Goal: Task Accomplishment & Management: Complete application form

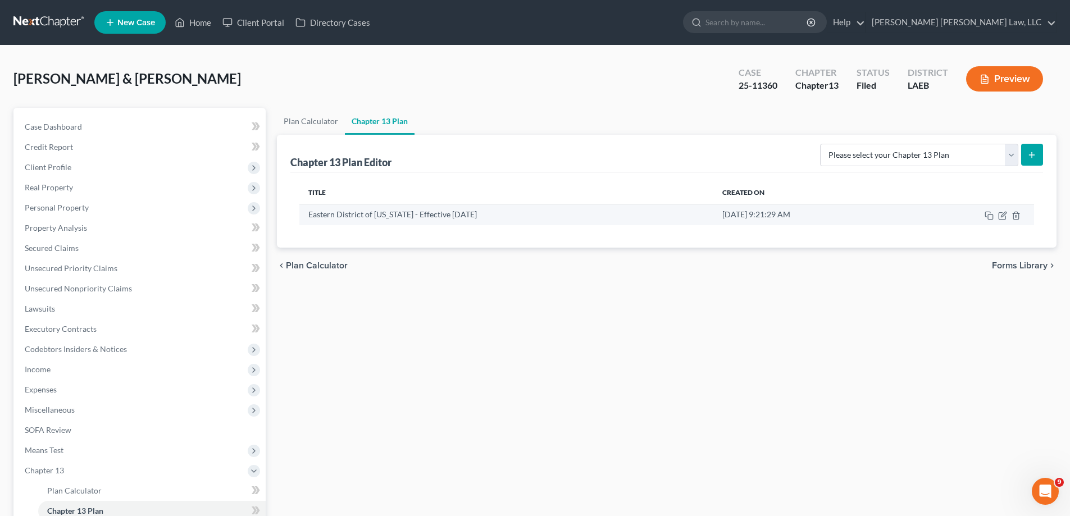
click at [1001, 221] on td at bounding box center [969, 214] width 130 height 21
click at [1001, 215] on icon "button" at bounding box center [1002, 215] width 9 height 9
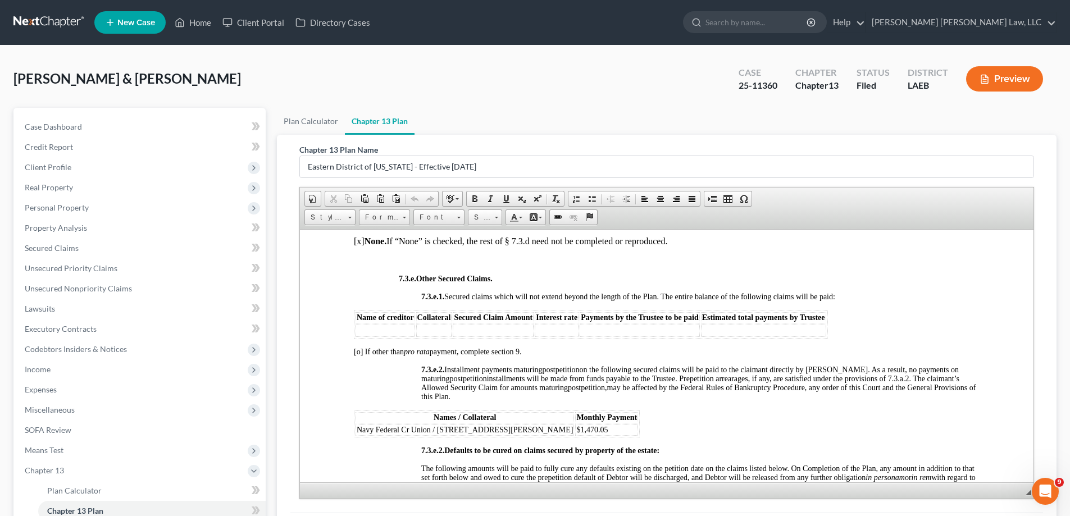
scroll to position [3145, 0]
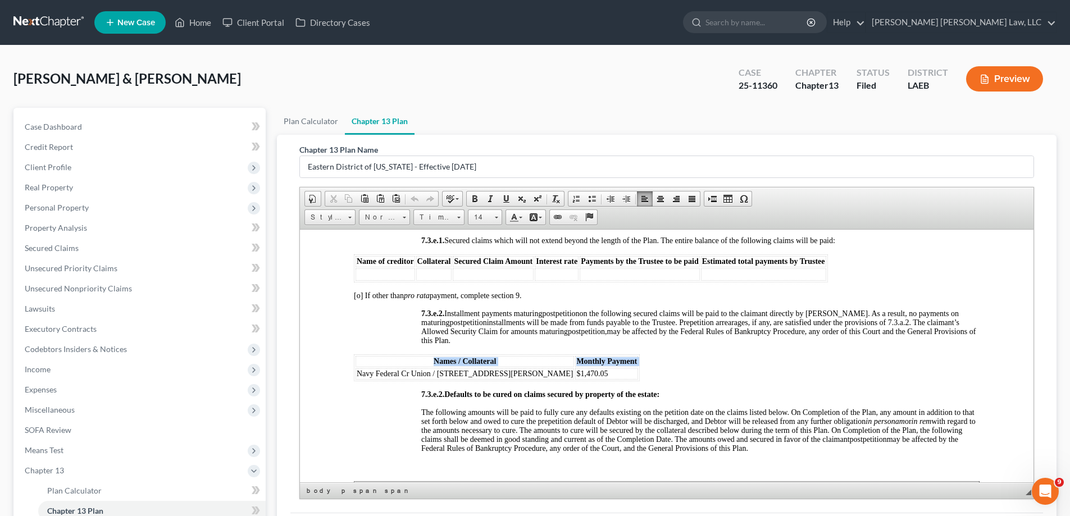
drag, startPoint x: 357, startPoint y: 382, endPoint x: 587, endPoint y: 385, distance: 230.3
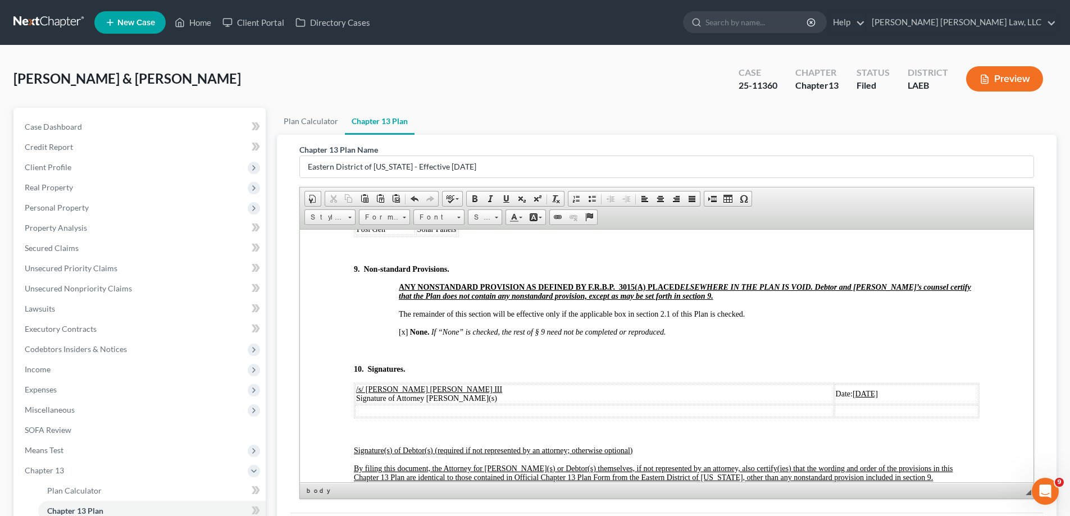
scroll to position [112, 0]
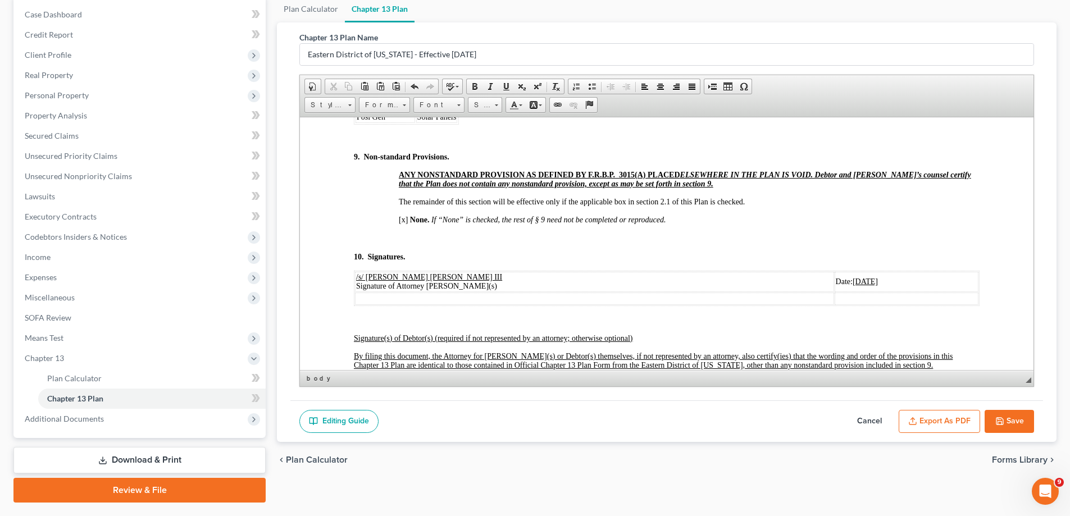
click at [1018, 429] on button "Save" at bounding box center [1008, 422] width 49 height 24
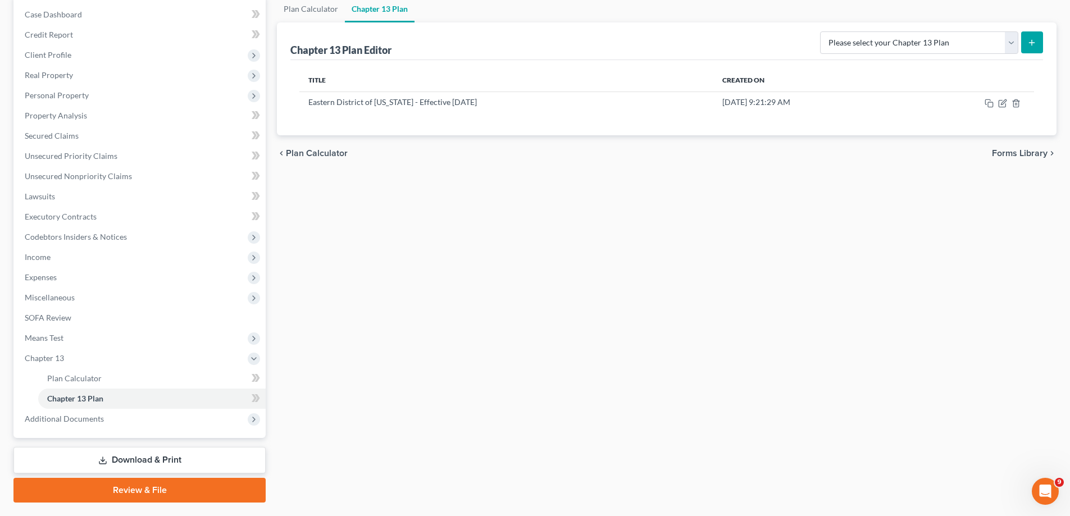
click at [577, 275] on div "Plan Calculator Chapter 13 Plan Chapter 13 Plan Editor Please select your Chapt…" at bounding box center [666, 249] width 791 height 507
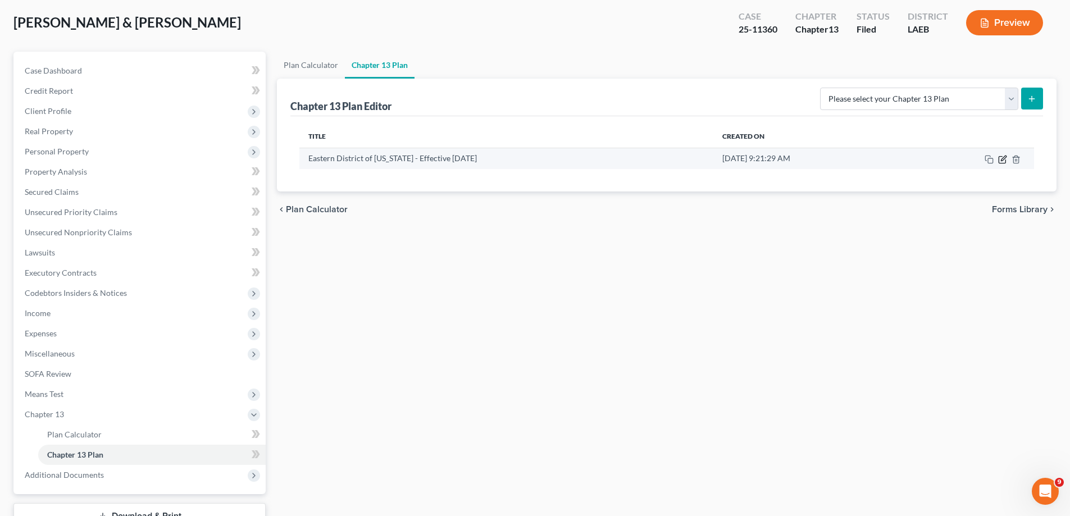
click at [1006, 158] on icon "button" at bounding box center [1002, 159] width 9 height 9
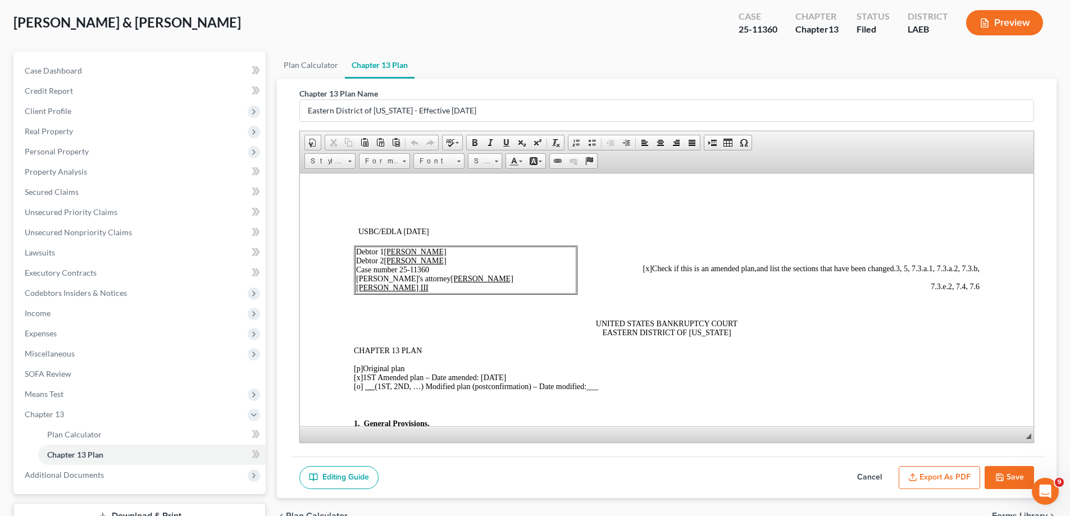
scroll to position [112, 0]
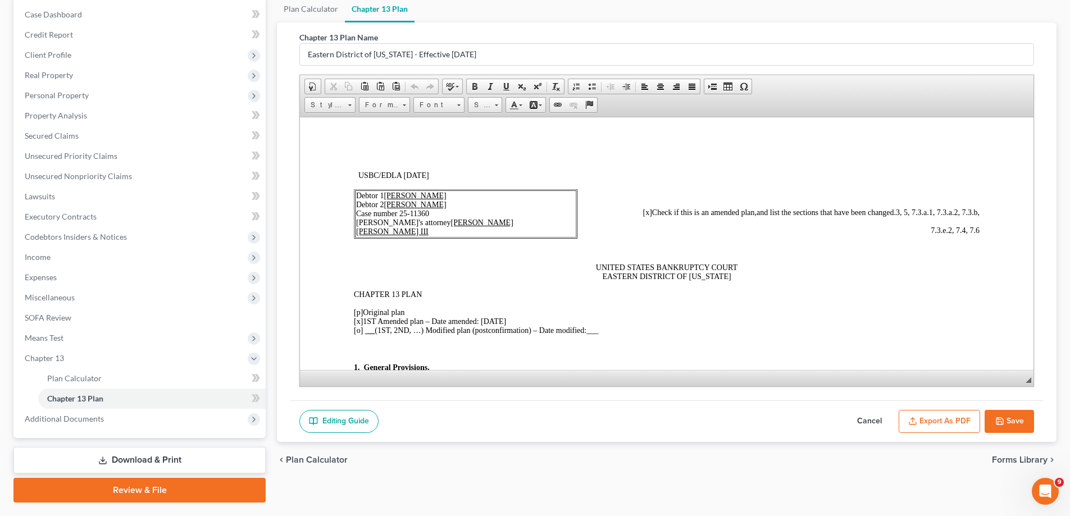
click at [752, 274] on p "UNITED STATES BANKRUPTCY COURT EASTERN DISTRICT OF [US_STATE]" at bounding box center [667, 272] width 626 height 18
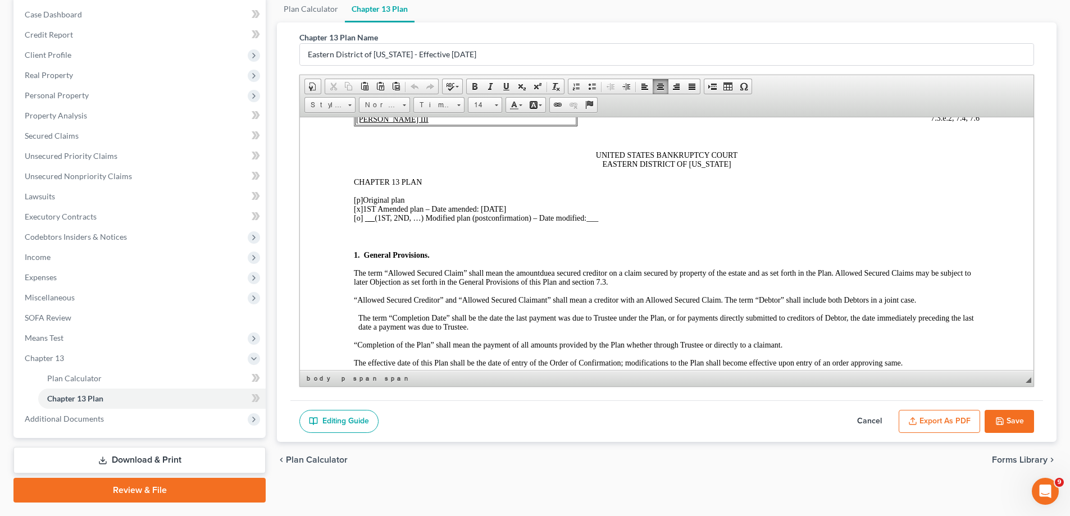
scroll to position [0, 0]
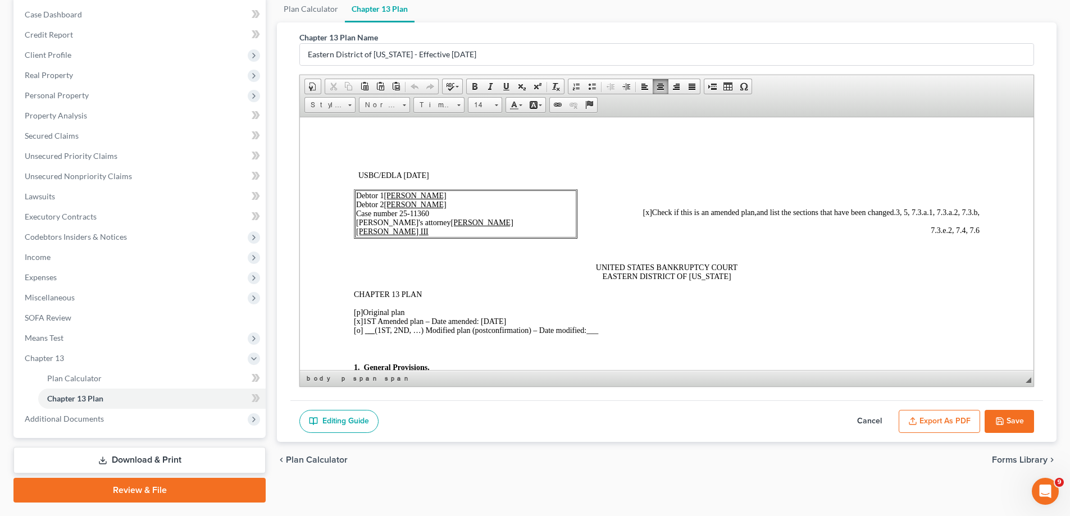
click at [1018, 422] on button "Save" at bounding box center [1008, 422] width 49 height 24
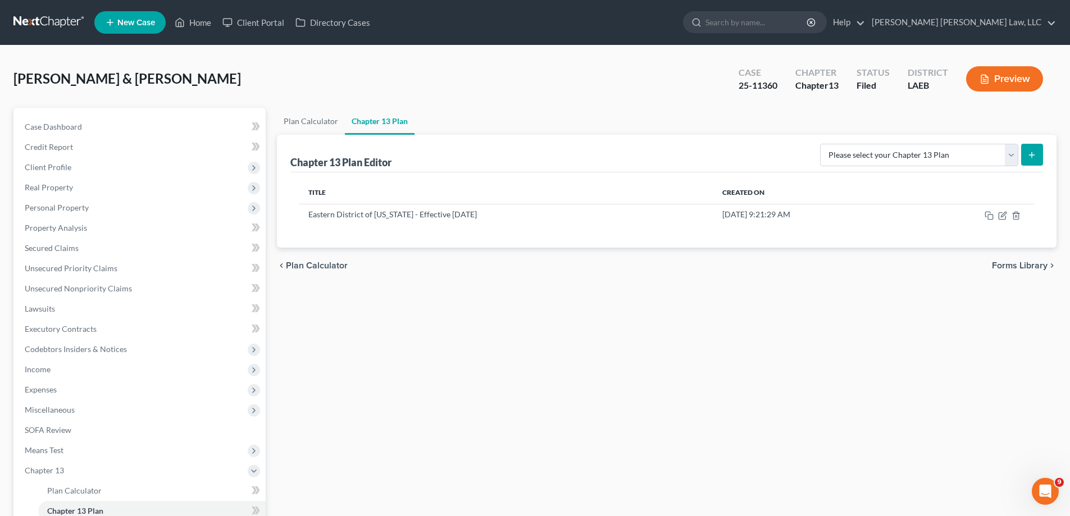
scroll to position [142, 0]
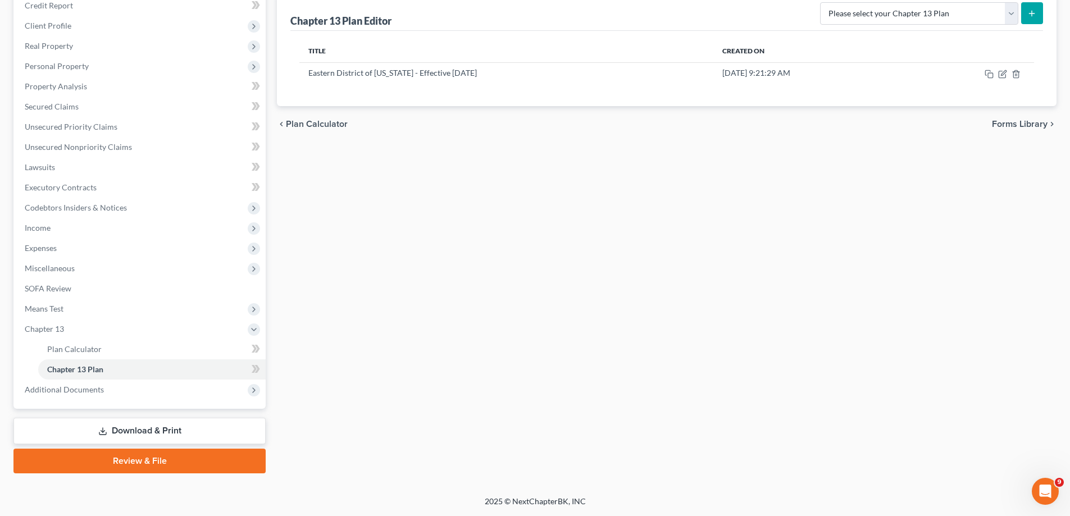
click at [136, 421] on link "Download & Print" at bounding box center [139, 431] width 252 height 26
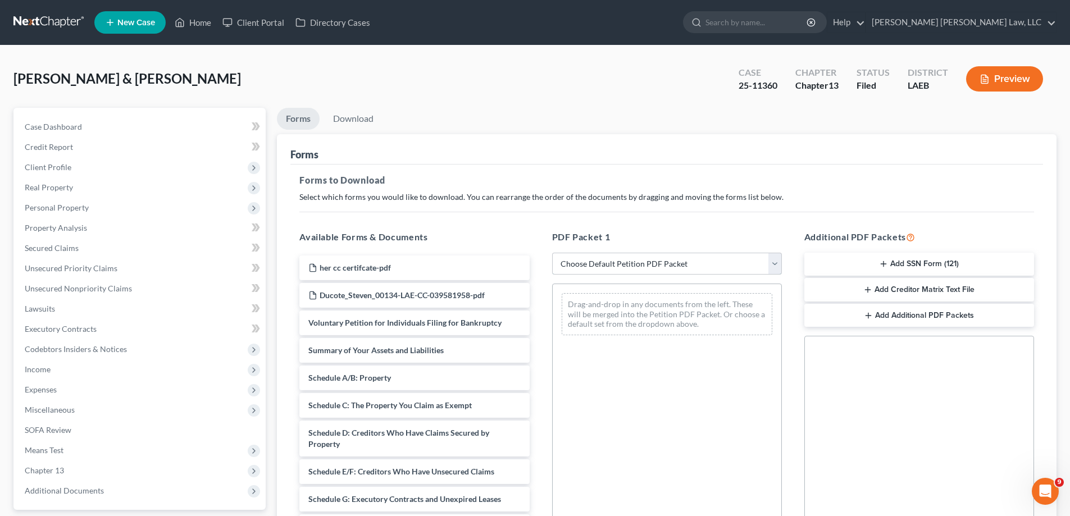
click at [642, 261] on select "Choose Default Petition PDF Packet Complete Bankruptcy Petition (all forms and …" at bounding box center [667, 264] width 230 height 22
select select "2"
click at [552, 253] on select "Choose Default Petition PDF Packet Complete Bankruptcy Petition (all forms and …" at bounding box center [667, 264] width 230 height 22
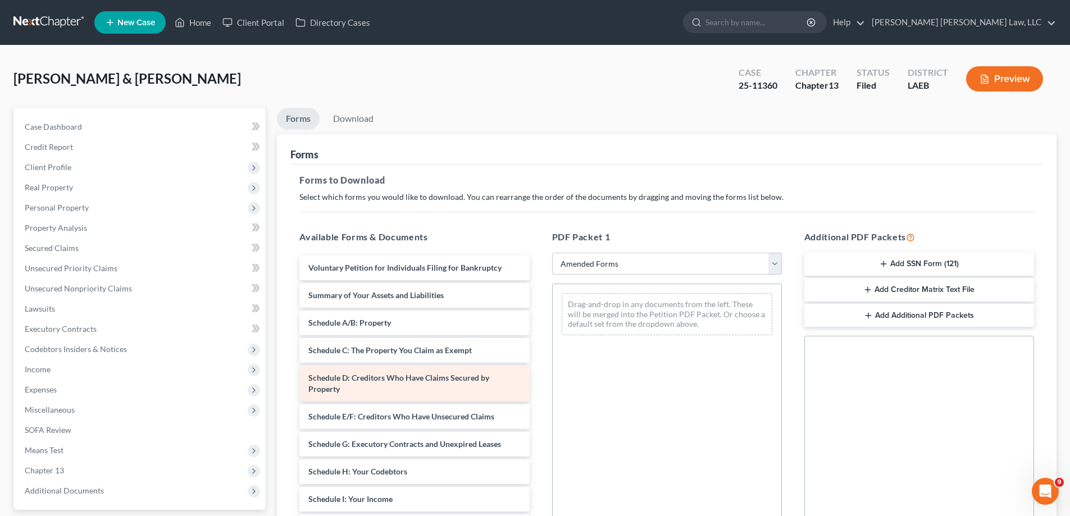
scroll to position [168, 0]
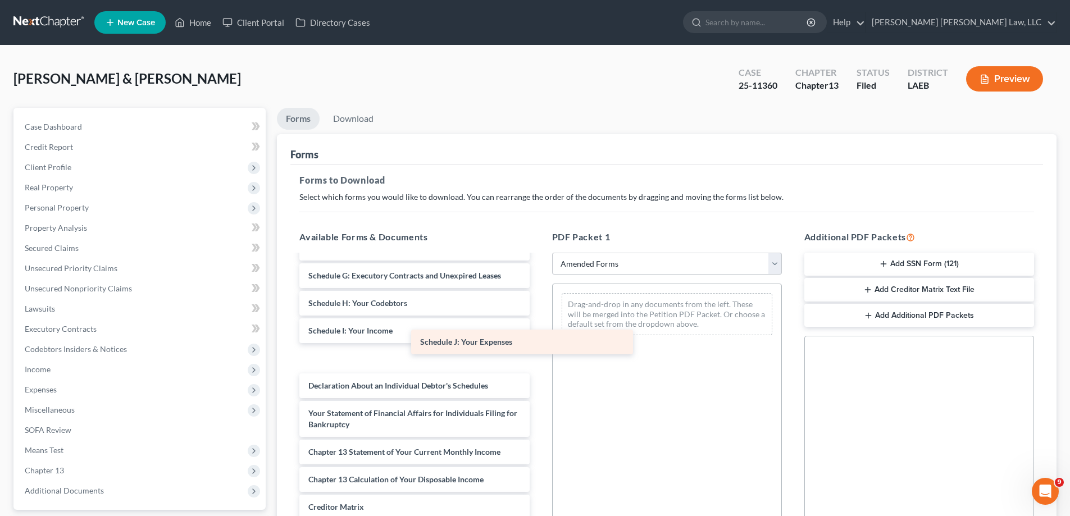
drag, startPoint x: 379, startPoint y: 362, endPoint x: 589, endPoint y: 323, distance: 214.1
click at [538, 332] on div "Schedule J: Your Expenses Voluntary Petition for Individuals Filing for Bankrup…" at bounding box center [414, 350] width 248 height 526
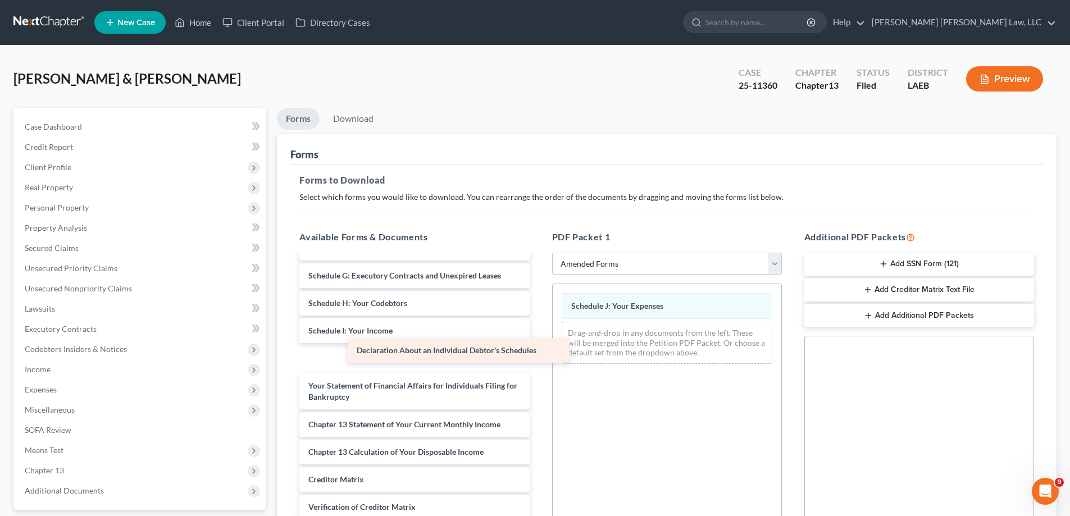
drag, startPoint x: 440, startPoint y: 366, endPoint x: 698, endPoint y: 357, distance: 257.9
click at [538, 358] on div "Declaration About an Individual Debtor's Schedules Voluntary Petition for Indiv…" at bounding box center [414, 336] width 248 height 499
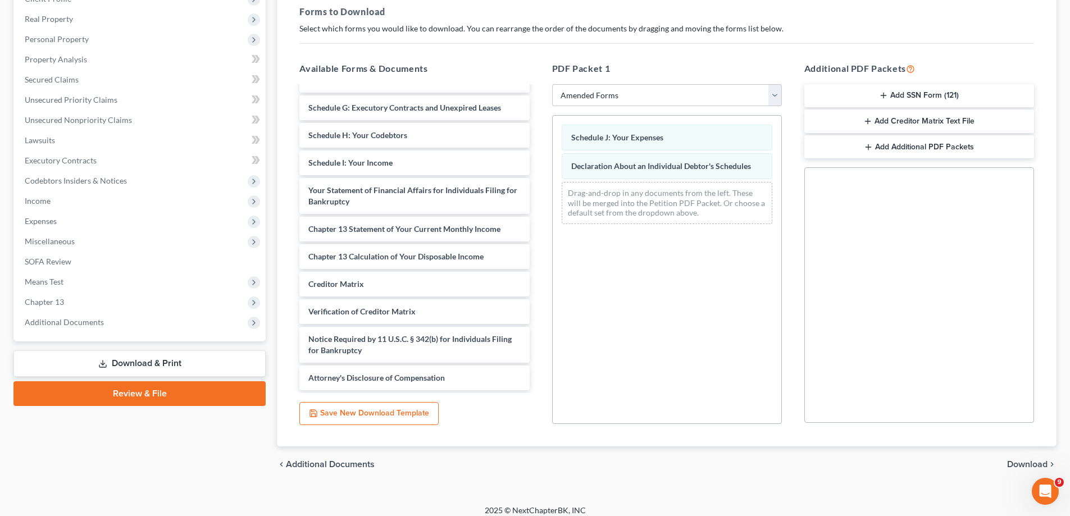
scroll to position [177, 0]
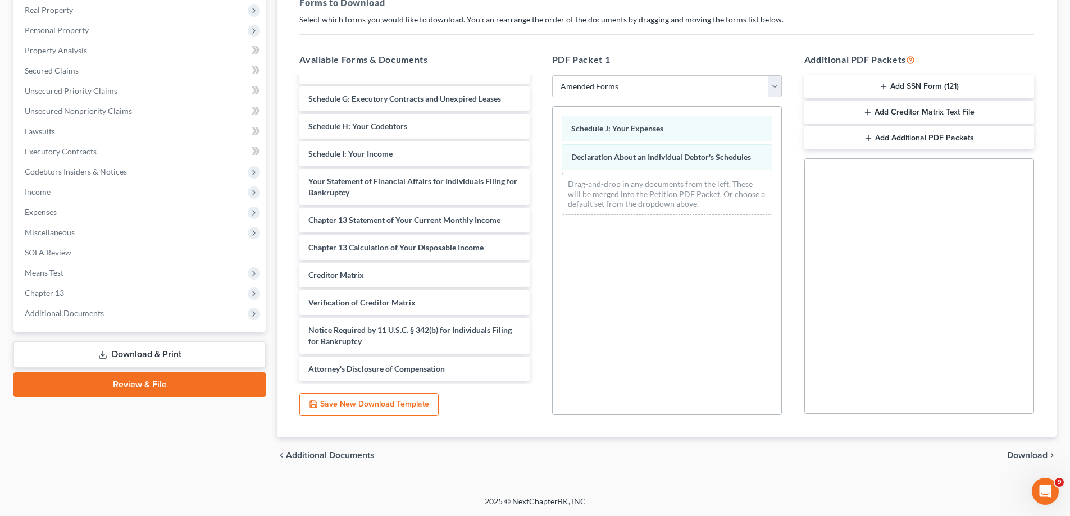
click at [1028, 449] on div "chevron_left Additional Documents Download chevron_right" at bounding box center [667, 455] width 780 height 36
click at [1027, 453] on span "Download" at bounding box center [1027, 455] width 40 height 9
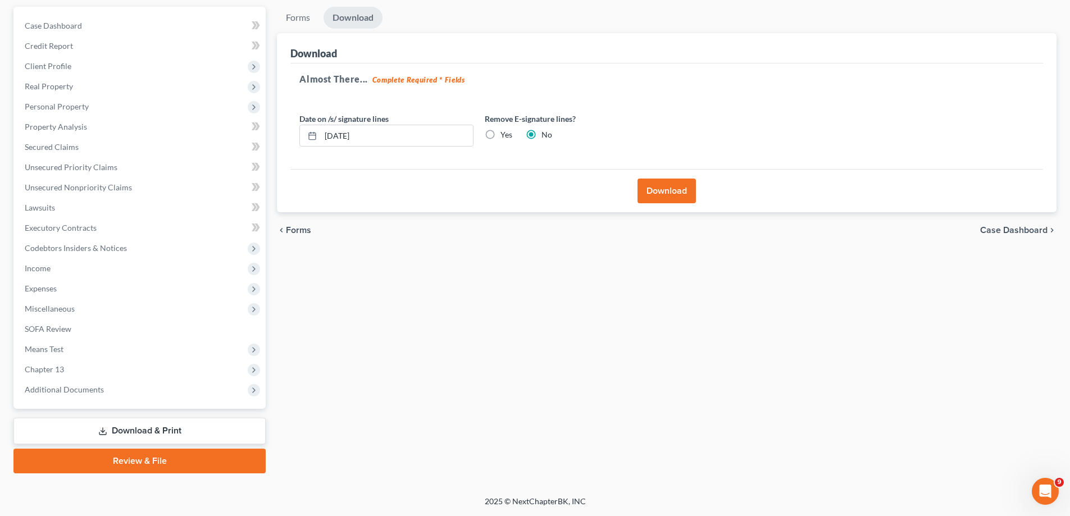
scroll to position [101, 0]
click at [668, 197] on button "Download" at bounding box center [666, 191] width 58 height 25
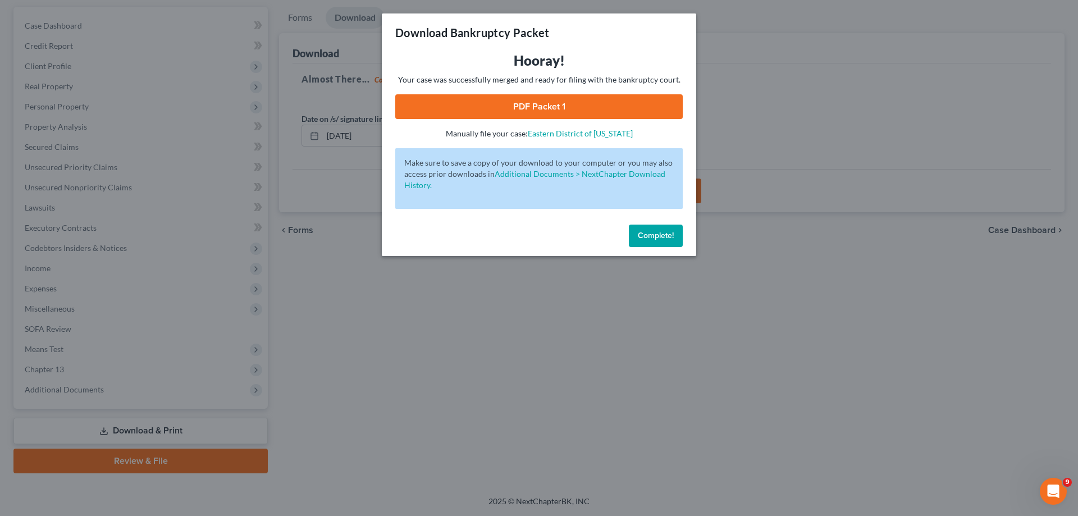
click at [536, 101] on link "PDF Packet 1" at bounding box center [539, 106] width 288 height 25
click at [674, 233] on button "Complete!" at bounding box center [656, 236] width 54 height 22
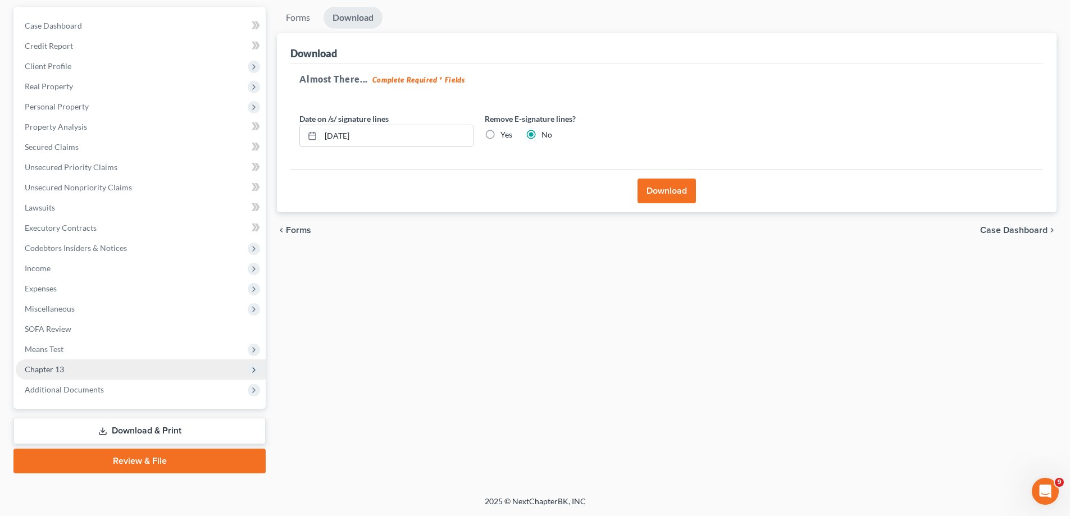
click at [53, 363] on span "Chapter 13" at bounding box center [141, 369] width 250 height 20
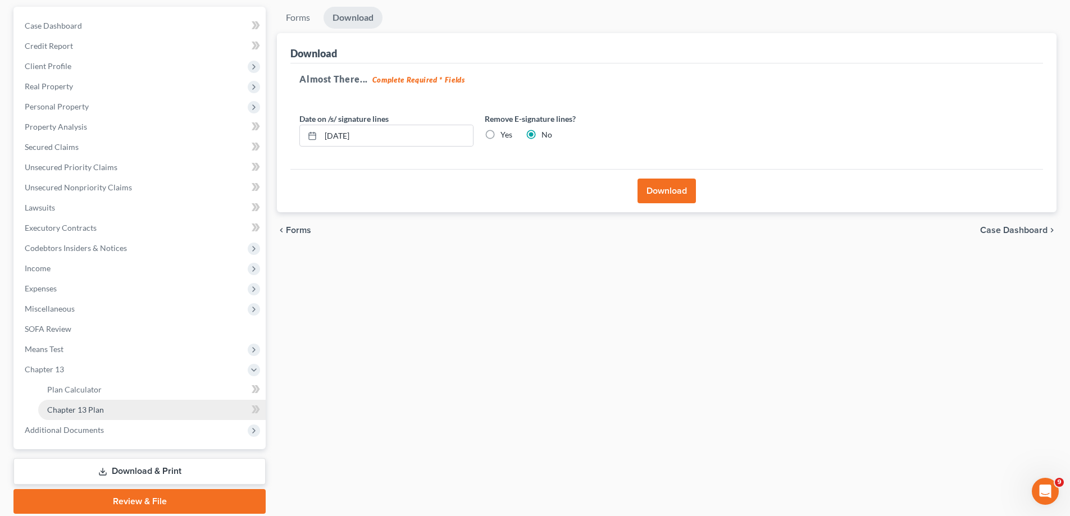
click at [112, 407] on link "Chapter 13 Plan" at bounding box center [151, 410] width 227 height 20
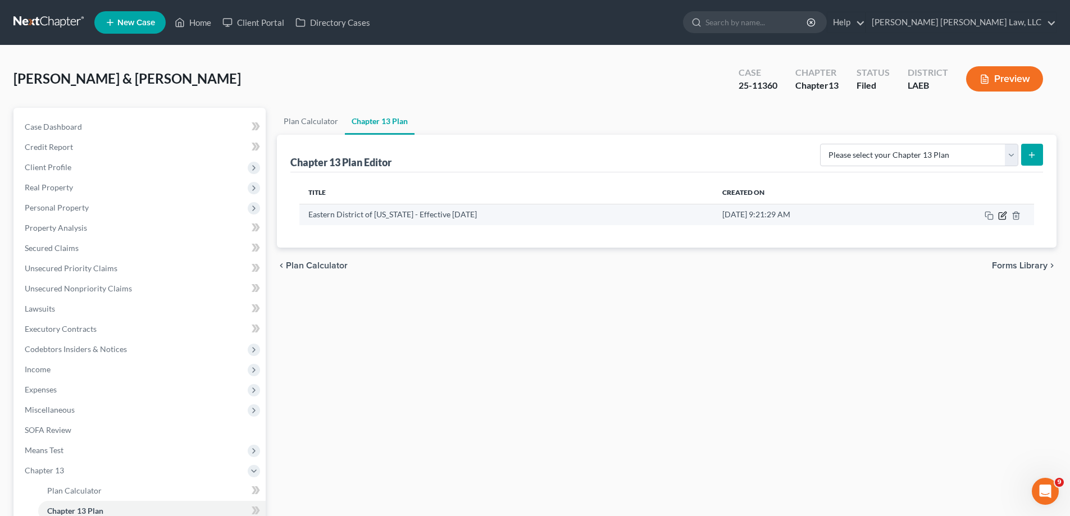
click at [1001, 217] on icon "button" at bounding box center [1002, 215] width 9 height 9
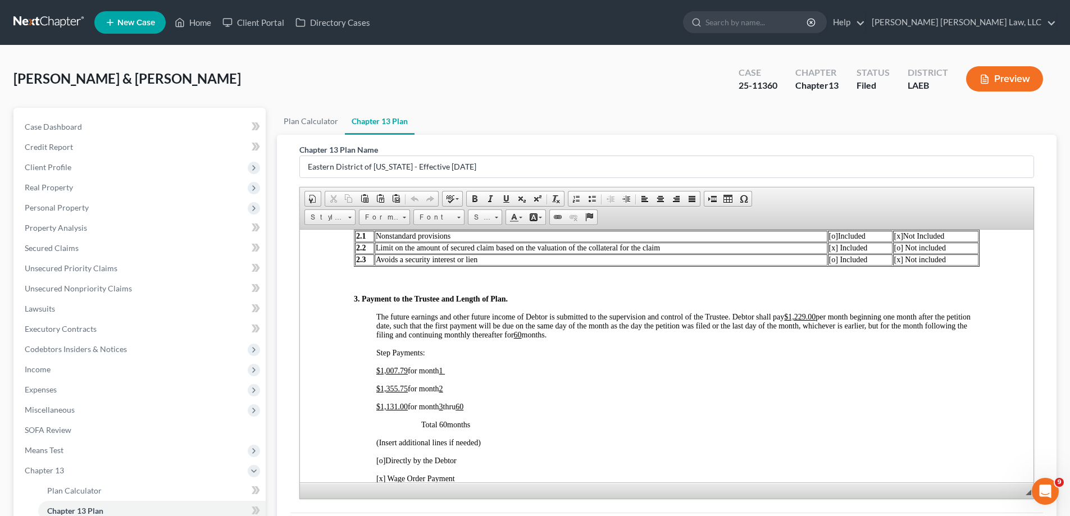
scroll to position [142, 0]
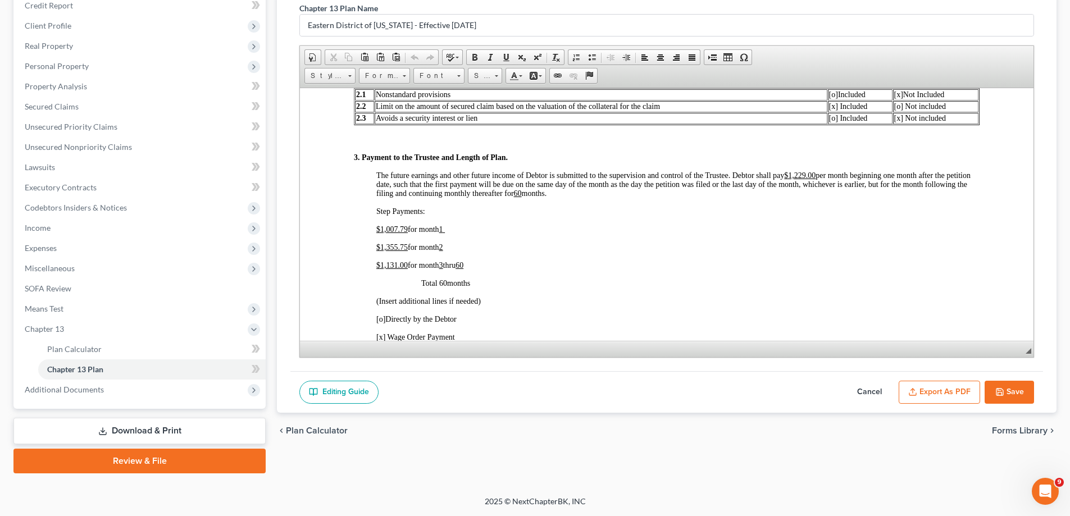
click at [942, 394] on button "Export as PDF" at bounding box center [939, 393] width 81 height 24
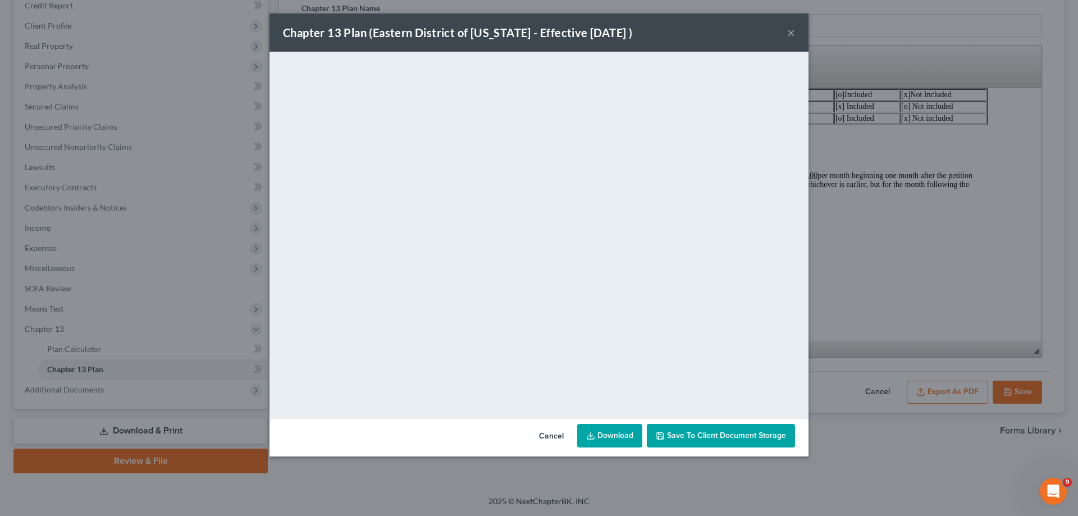
click at [790, 28] on button "×" at bounding box center [791, 32] width 8 height 13
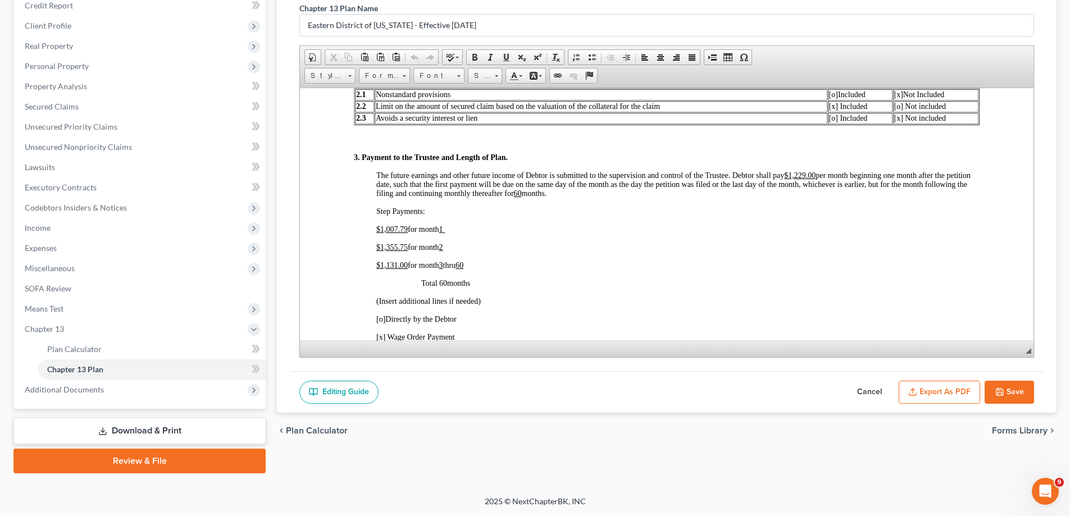
click at [1009, 383] on button "Save" at bounding box center [1008, 393] width 49 height 24
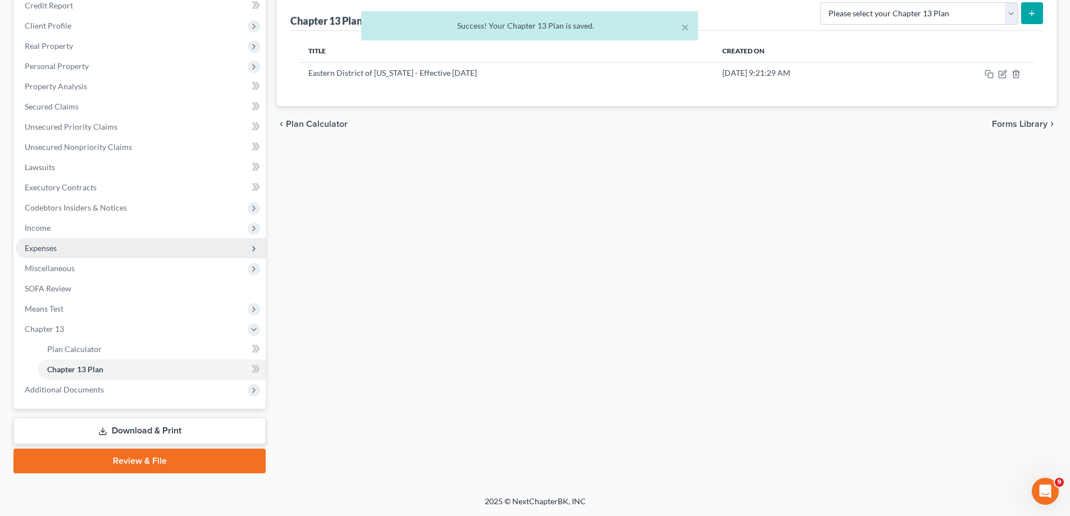
click at [69, 248] on span "Expenses" at bounding box center [141, 248] width 250 height 20
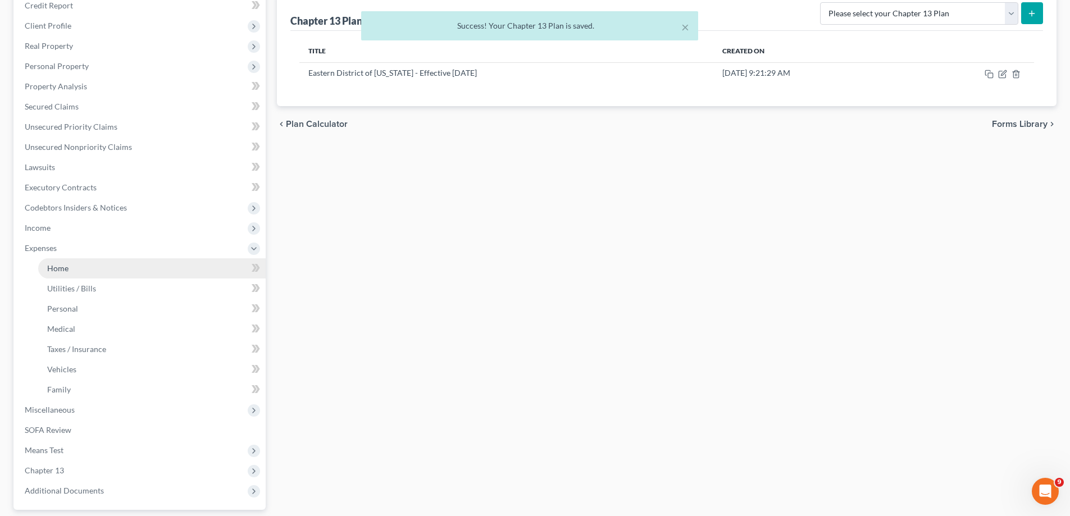
click at [86, 272] on link "Home" at bounding box center [151, 268] width 227 height 20
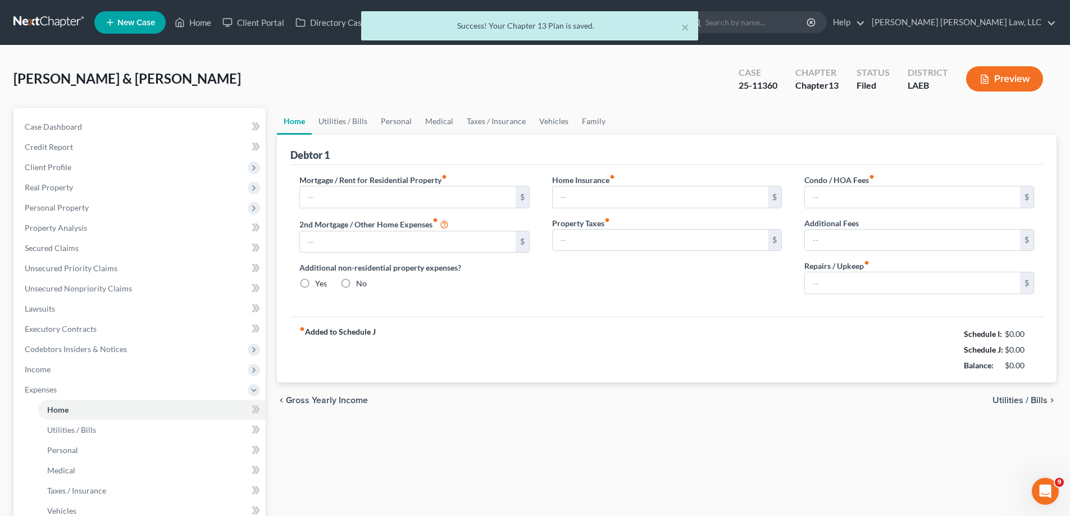
type input "1,470.05"
type input "0.00"
radio input "true"
type input "0.00"
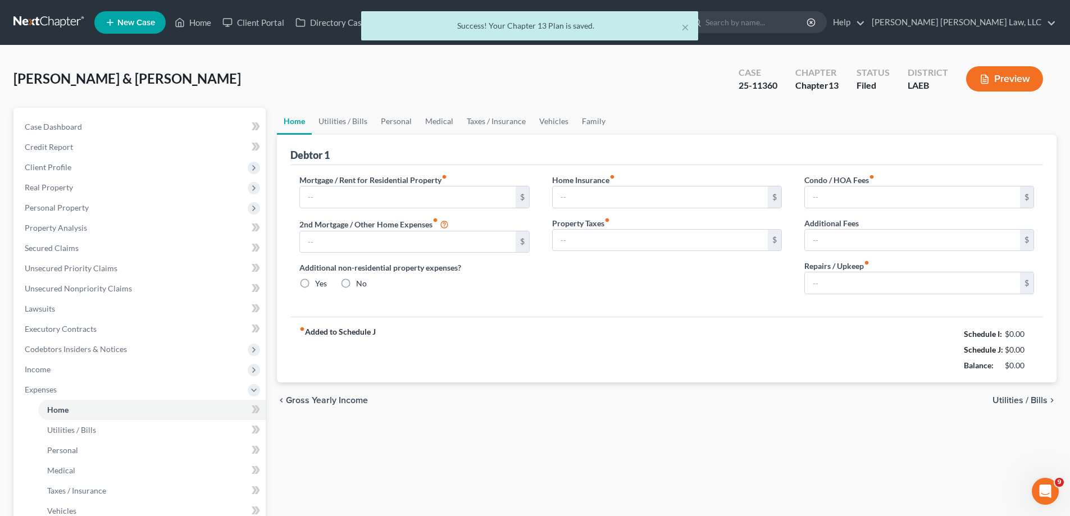
type input "0.00"
type input "80.00"
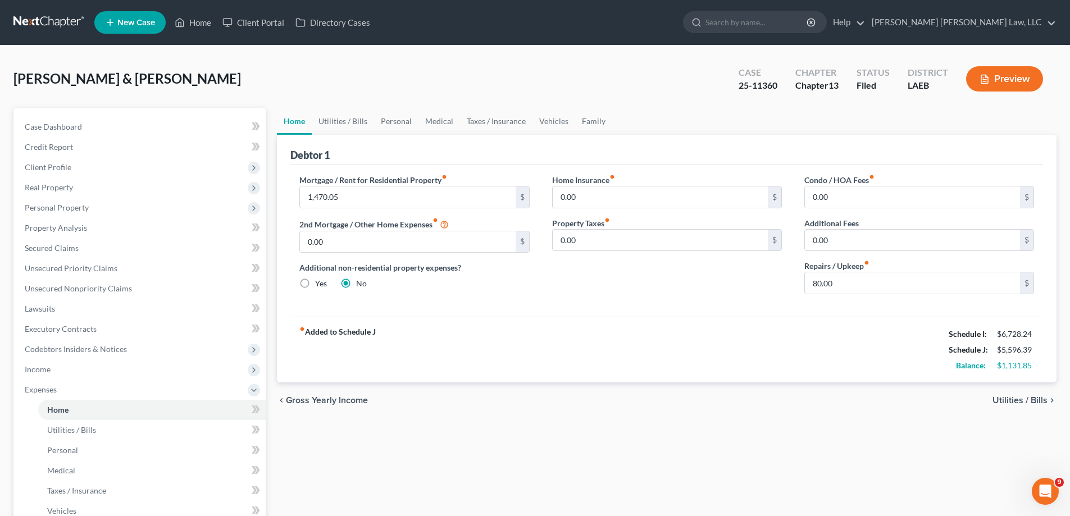
scroll to position [225, 0]
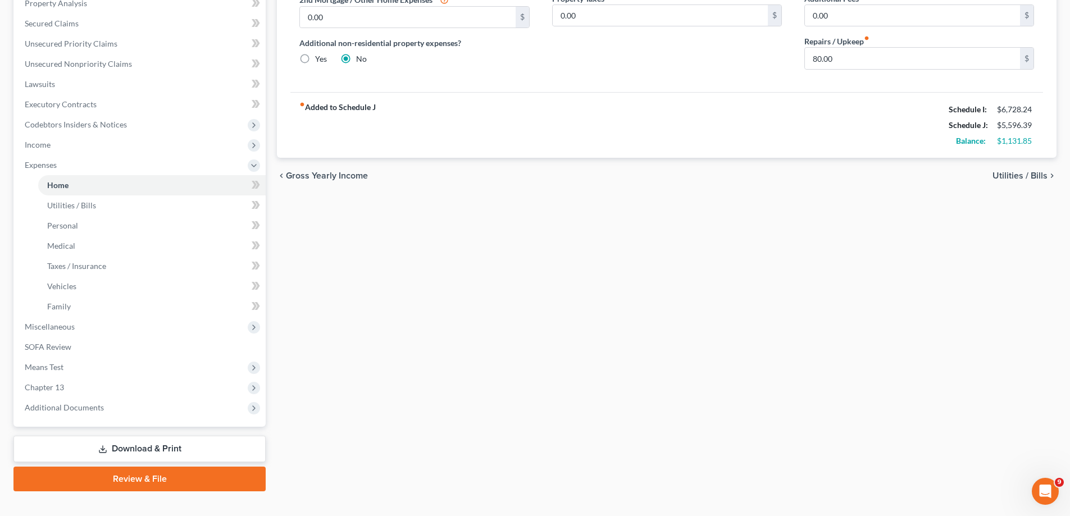
click at [153, 450] on link "Download & Print" at bounding box center [139, 449] width 252 height 26
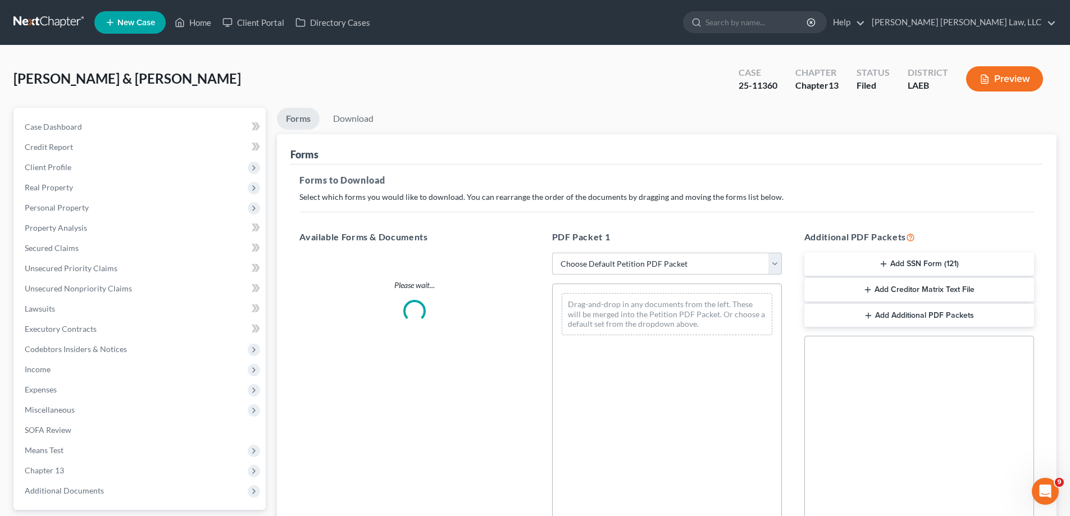
click at [604, 259] on select "Choose Default Petition PDF Packet Complete Bankruptcy Petition (all forms and …" at bounding box center [667, 264] width 230 height 22
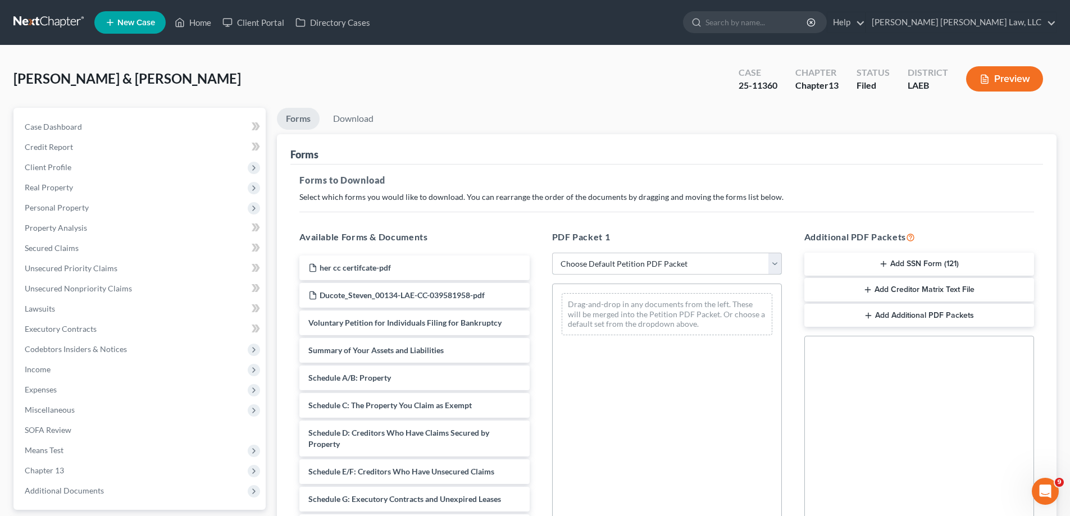
select select "2"
click at [552, 253] on select "Choose Default Petition PDF Packet Complete Bankruptcy Petition (all forms and …" at bounding box center [667, 264] width 230 height 22
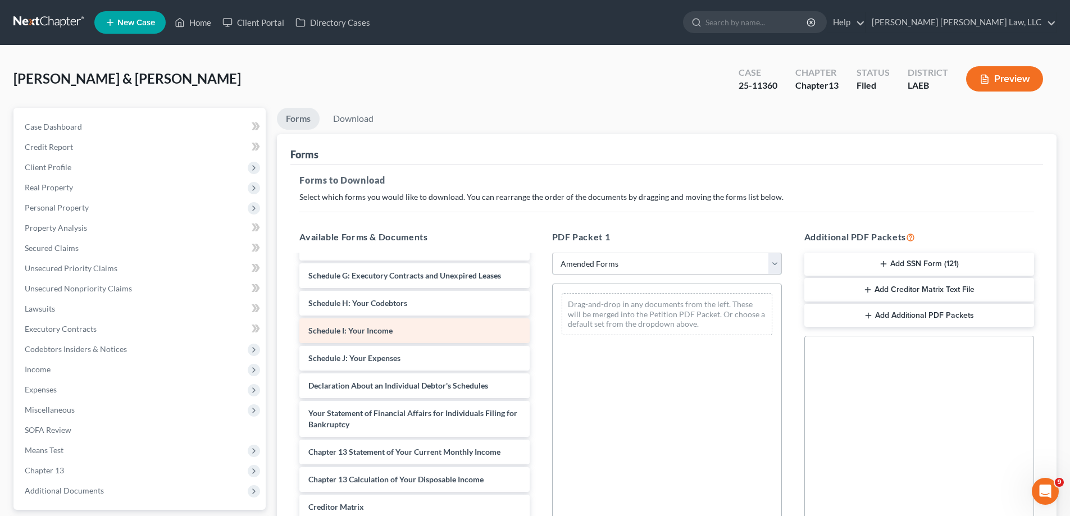
scroll to position [112, 0]
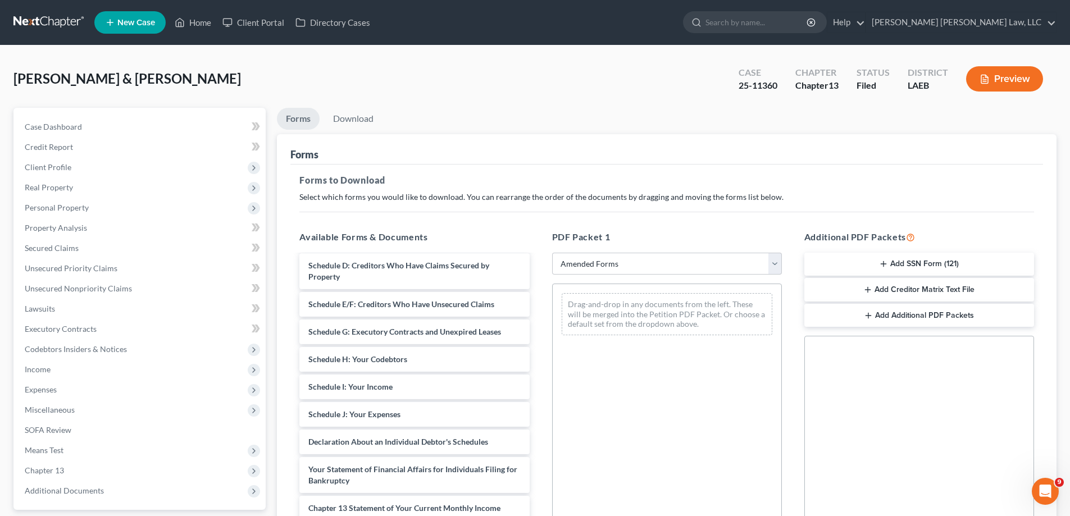
click at [538, 351] on div "Voluntary Petition for Individuals Filing for Bankruptcy Summary of Your Assets…" at bounding box center [414, 406] width 248 height 526
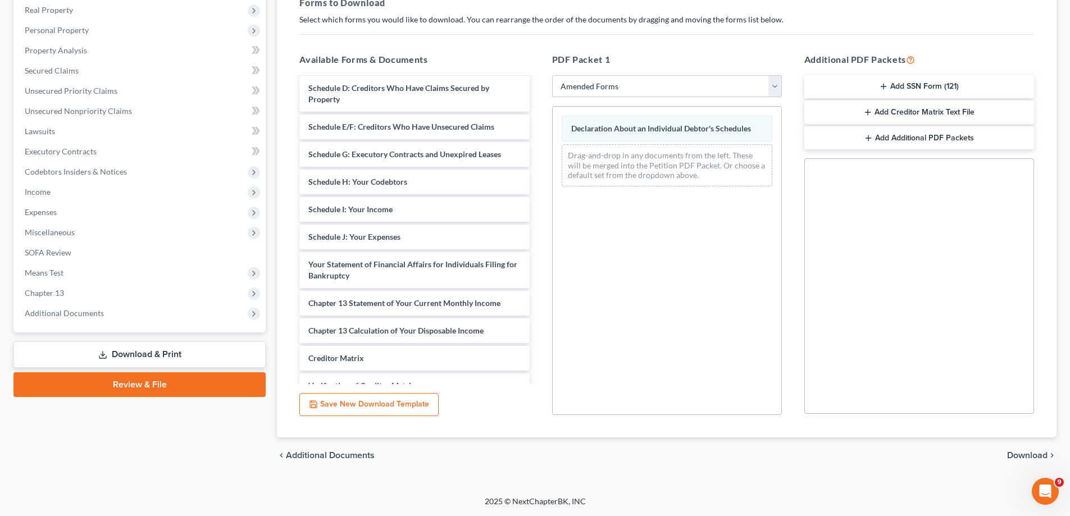
click at [1027, 453] on span "Download" at bounding box center [1027, 455] width 40 height 9
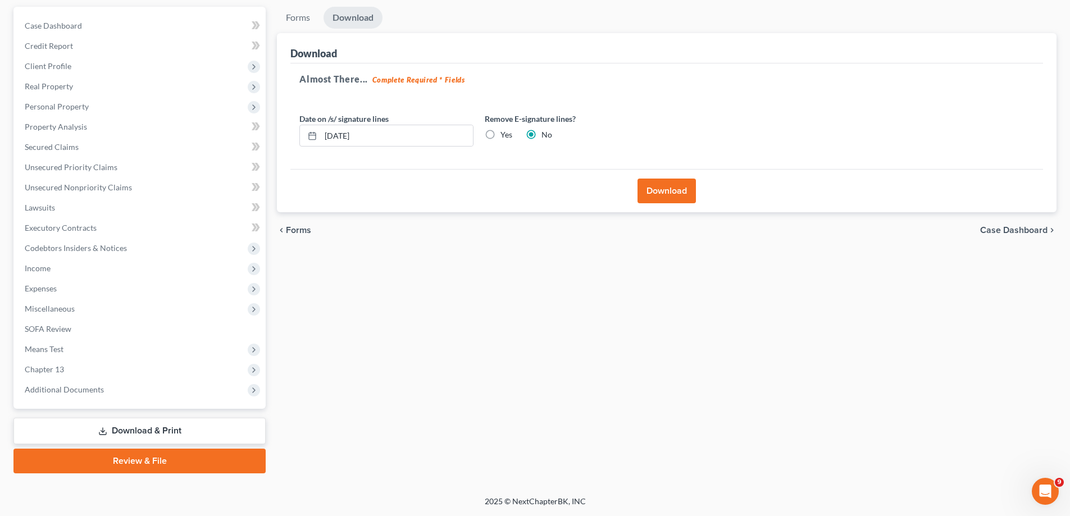
scroll to position [101, 0]
click at [673, 194] on button "Download" at bounding box center [666, 191] width 58 height 25
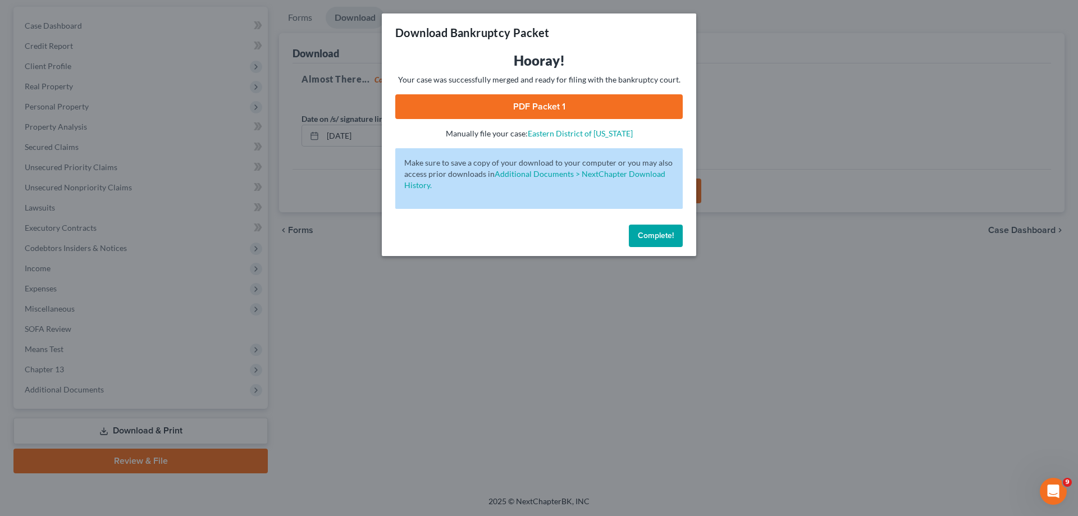
click at [575, 103] on link "PDF Packet 1" at bounding box center [539, 106] width 288 height 25
click at [642, 237] on span "Complete!" at bounding box center [656, 236] width 36 height 10
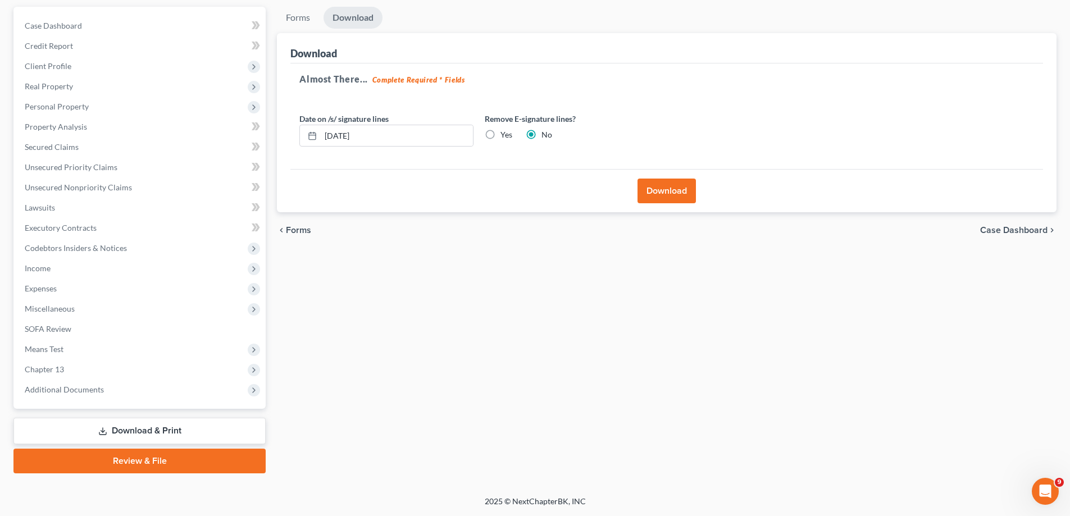
scroll to position [0, 0]
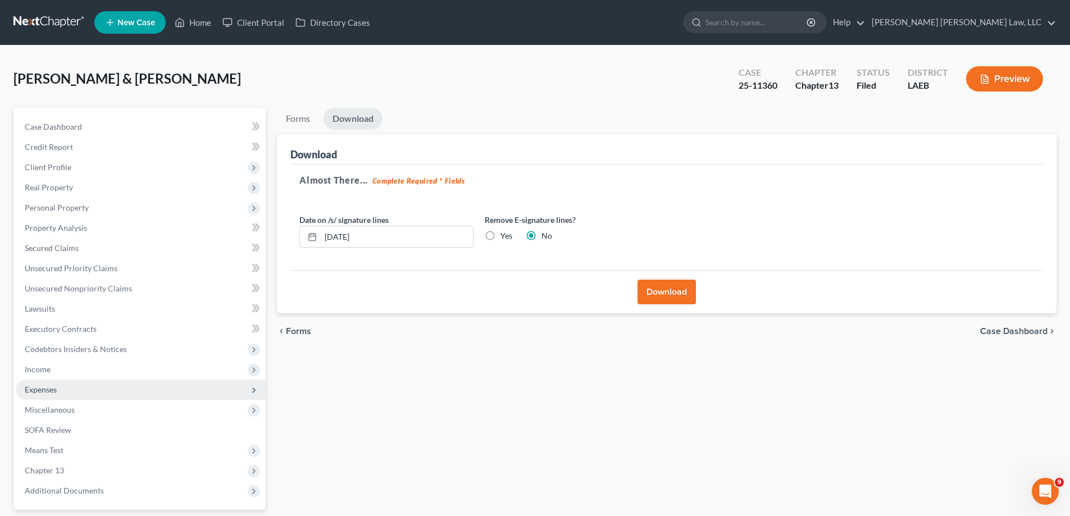
click at [60, 398] on span "Expenses" at bounding box center [141, 390] width 250 height 20
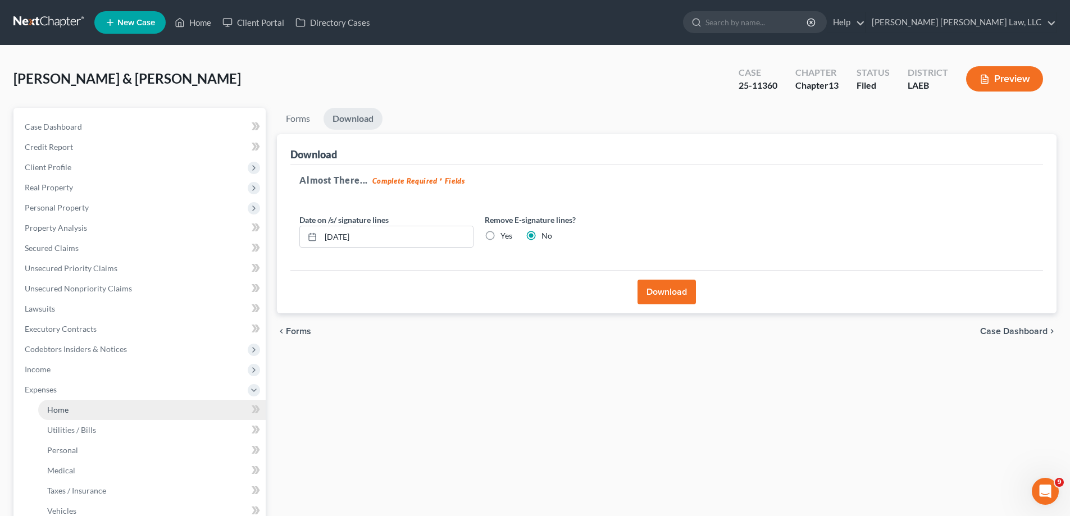
click at [69, 407] on link "Home" at bounding box center [151, 410] width 227 height 20
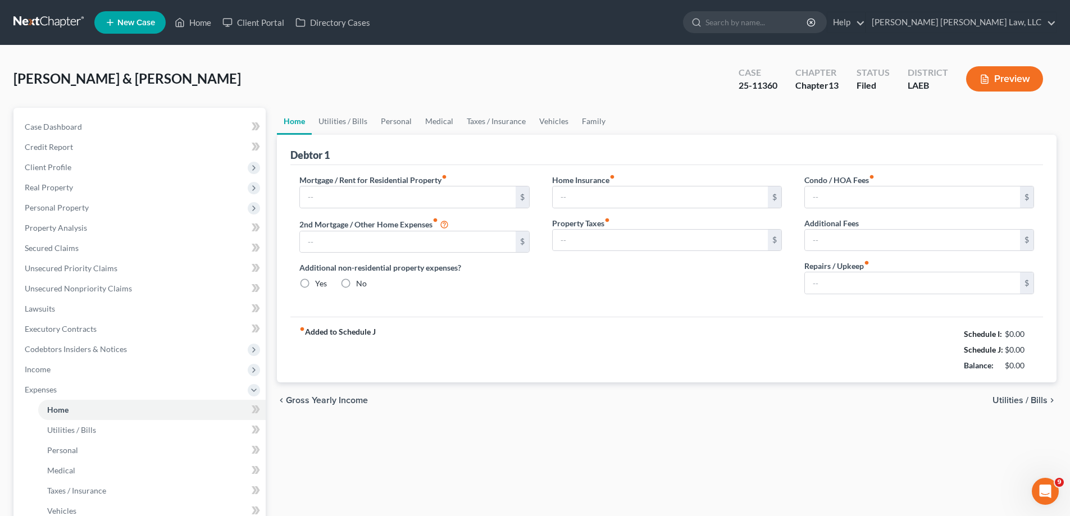
type input "1,470.05"
type input "0.00"
radio input "true"
type input "0.00"
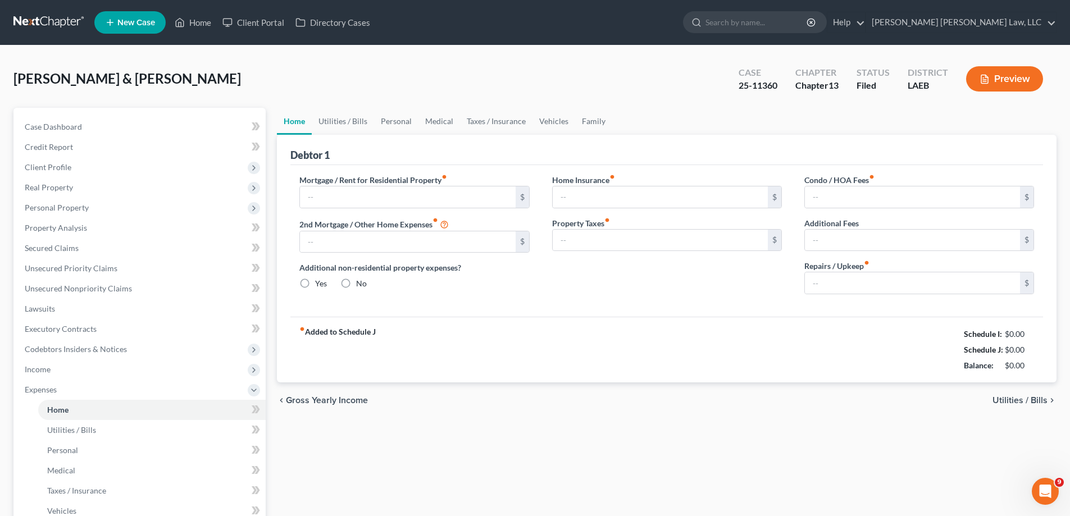
type input "0.00"
type input "80.00"
click at [194, 26] on link "Home" at bounding box center [193, 22] width 48 height 20
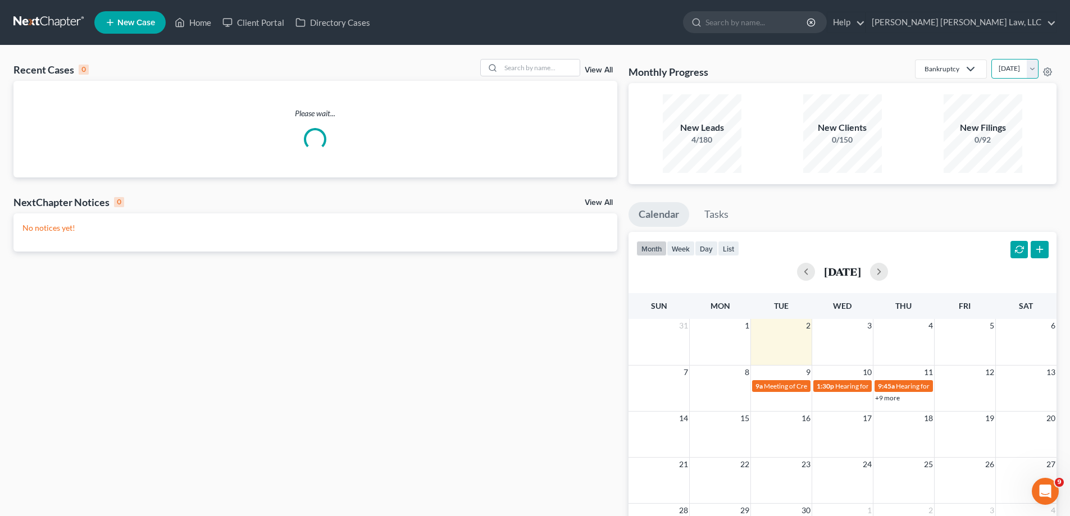
click at [1014, 70] on select "[DATE] [DATE] [DATE] [DATE] [DATE] [DATE] [DATE] [DATE] [DATE] [DATE] [DATE] [D…" at bounding box center [1014, 69] width 47 height 20
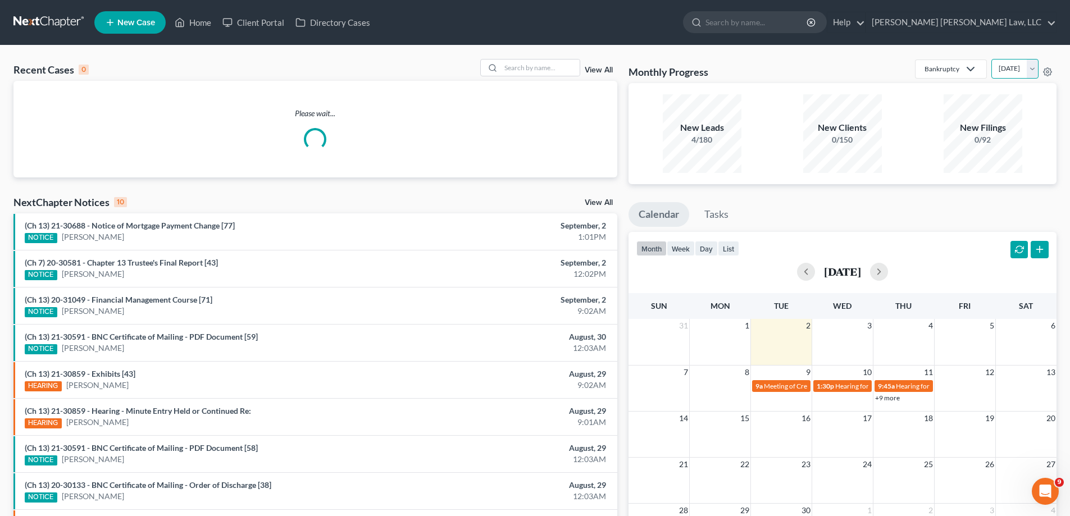
click at [991, 59] on select "[DATE] [DATE] [DATE] [DATE] [DATE] [DATE] [DATE] [DATE] [DATE] [DATE] [DATE] [D…" at bounding box center [1014, 69] width 47 height 20
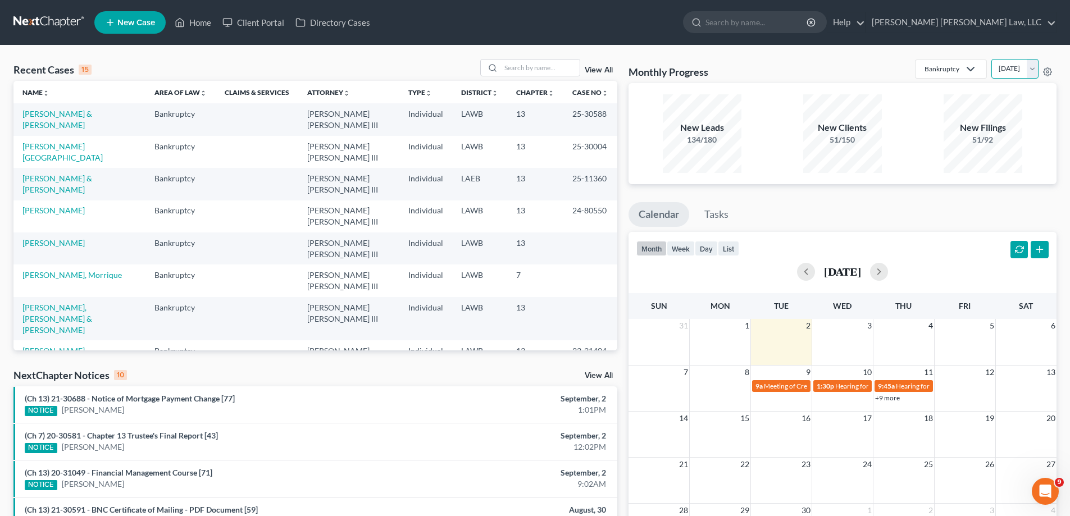
click at [1030, 74] on select "[DATE] [DATE] [DATE] [DATE] [DATE] [DATE] [DATE] [DATE] [DATE] [DATE] [DATE] [D…" at bounding box center [1014, 69] width 47 height 20
click at [991, 59] on select "[DATE] [DATE] [DATE] [DATE] [DATE] [DATE] [DATE] [DATE] [DATE] [DATE] [DATE] [D…" at bounding box center [1014, 69] width 47 height 20
click at [1025, 68] on select "[DATE] [DATE] [DATE] [DATE] [DATE] [DATE] [DATE] [DATE] [DATE] [DATE] [DATE] [D…" at bounding box center [1014, 69] width 47 height 20
select select "1"
click at [991, 59] on select "[DATE] [DATE] [DATE] [DATE] [DATE] [DATE] [DATE] [DATE] [DATE] [DATE] [DATE] [D…" at bounding box center [1014, 69] width 47 height 20
